Goal: Task Accomplishment & Management: Manage account settings

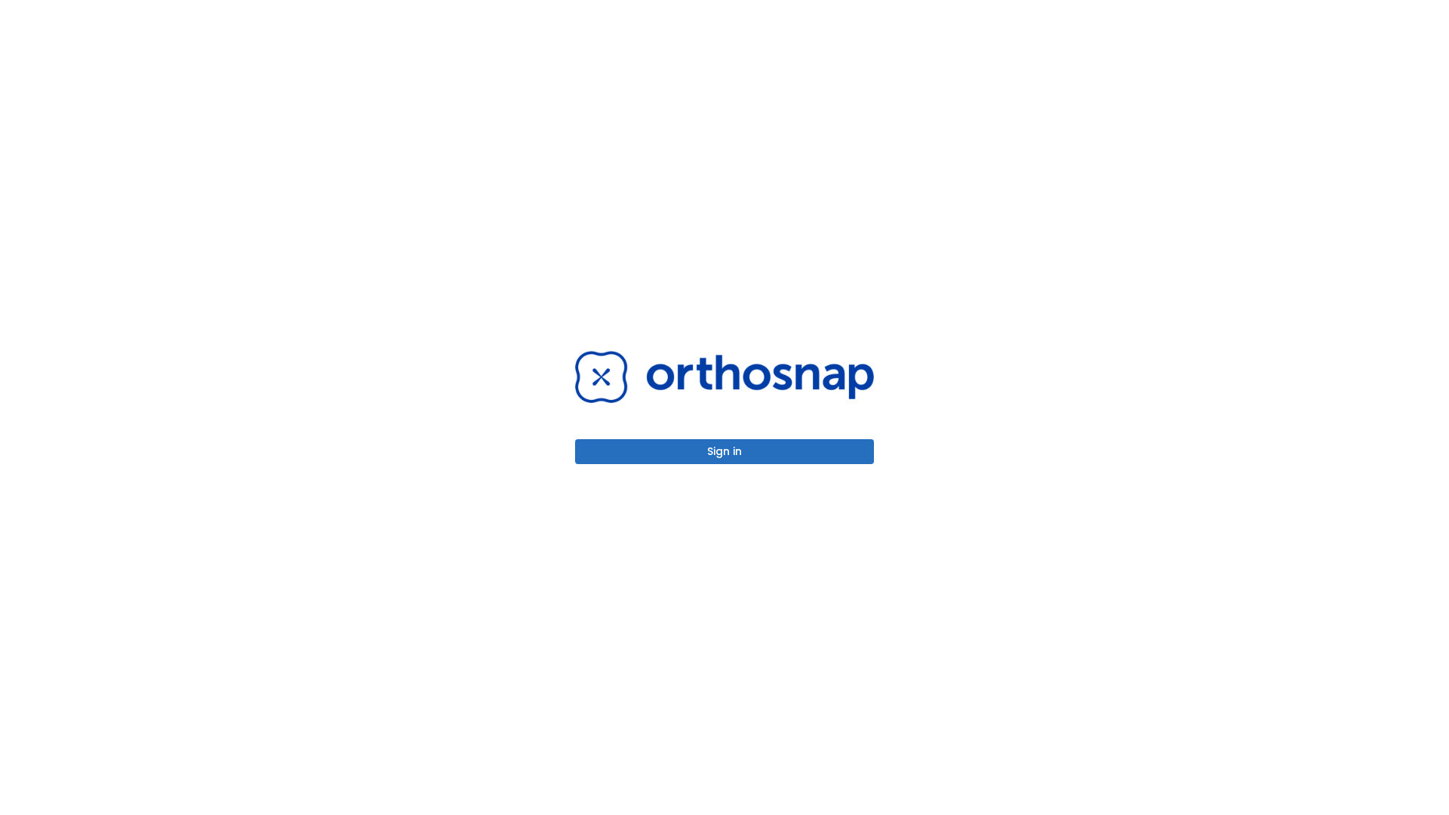
click at [724, 451] on button "Sign in" at bounding box center [724, 451] width 299 height 25
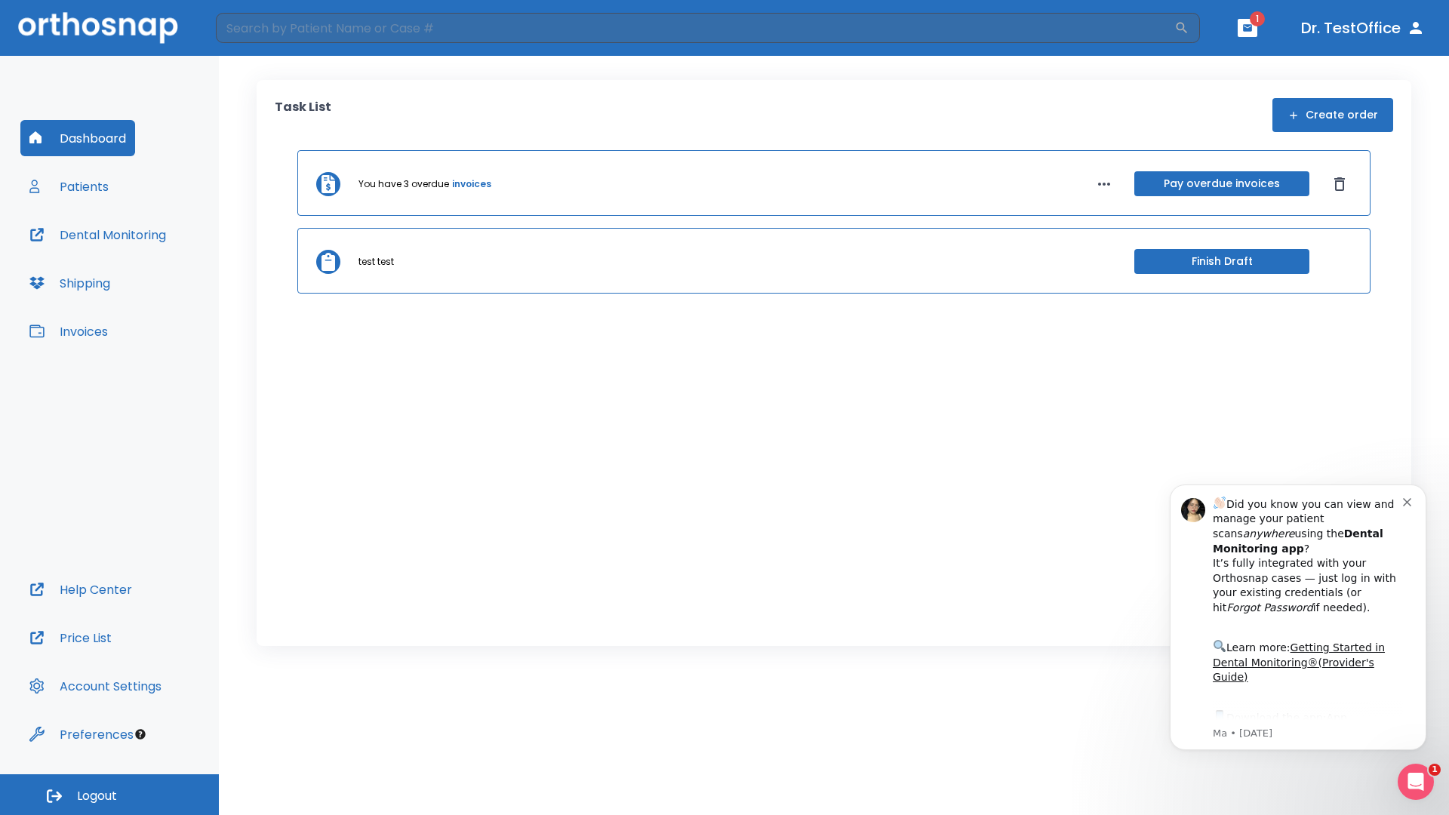
click at [109, 794] on span "Logout" at bounding box center [97, 796] width 40 height 17
